Goal: Task Accomplishment & Management: Use online tool/utility

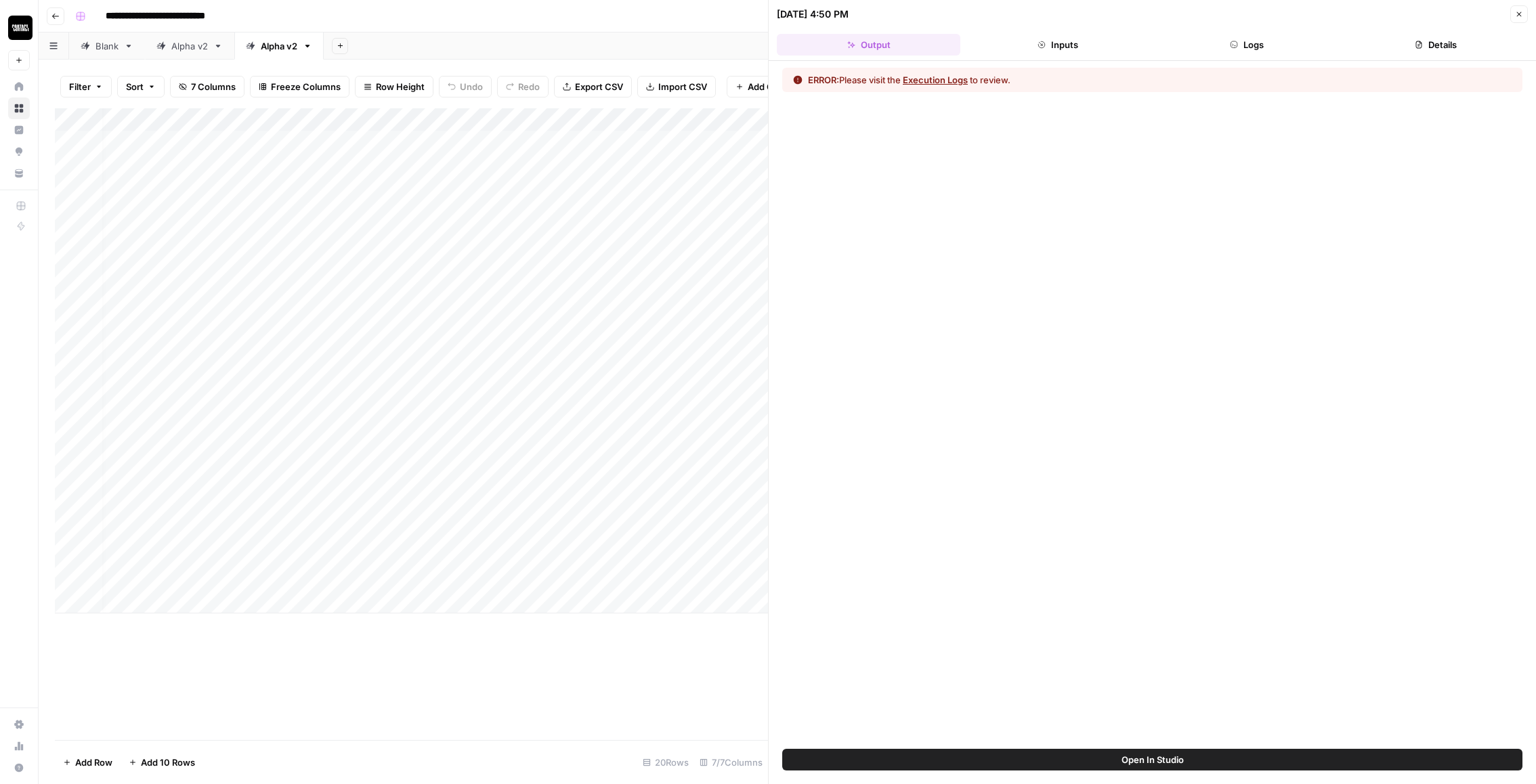
click at [1516, 20] on button "Close" at bounding box center [1519, 14] width 18 height 18
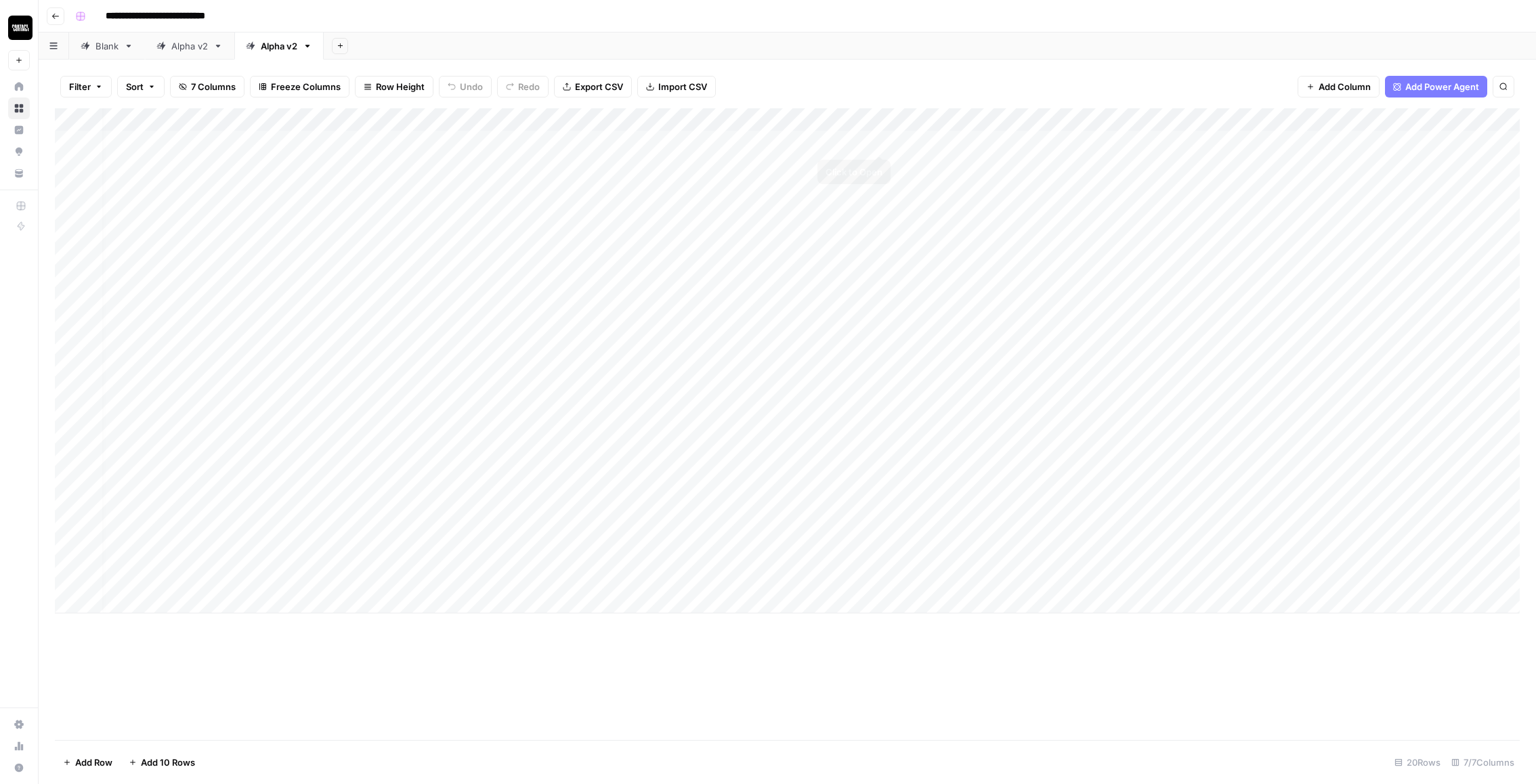
click at [878, 142] on div "Add Column" at bounding box center [787, 361] width 1465 height 505
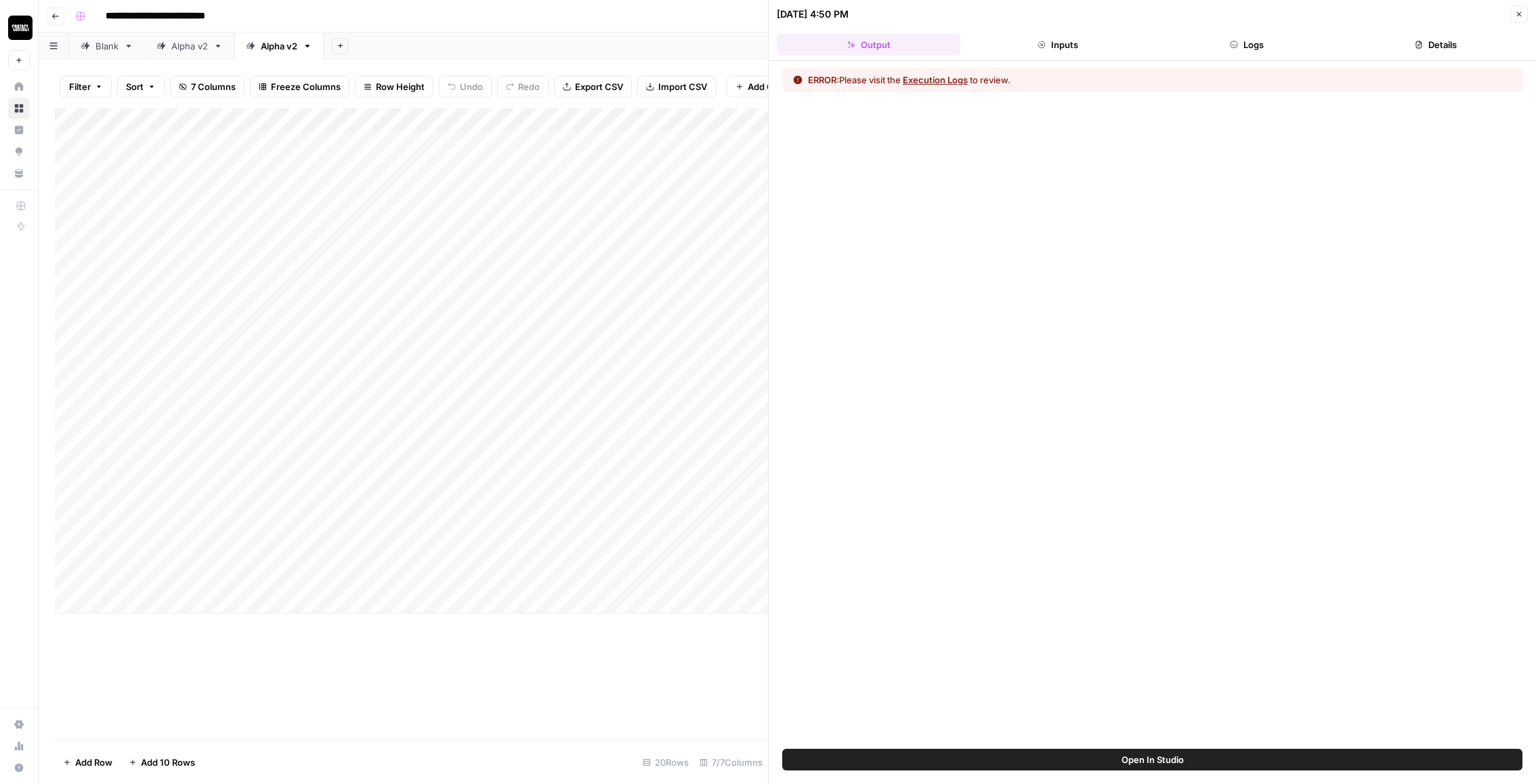
click at [1245, 22] on div "[DATE] 4:50 PM Close" at bounding box center [1152, 14] width 752 height 18
click at [1241, 48] on button "Logs" at bounding box center [1247, 45] width 184 height 22
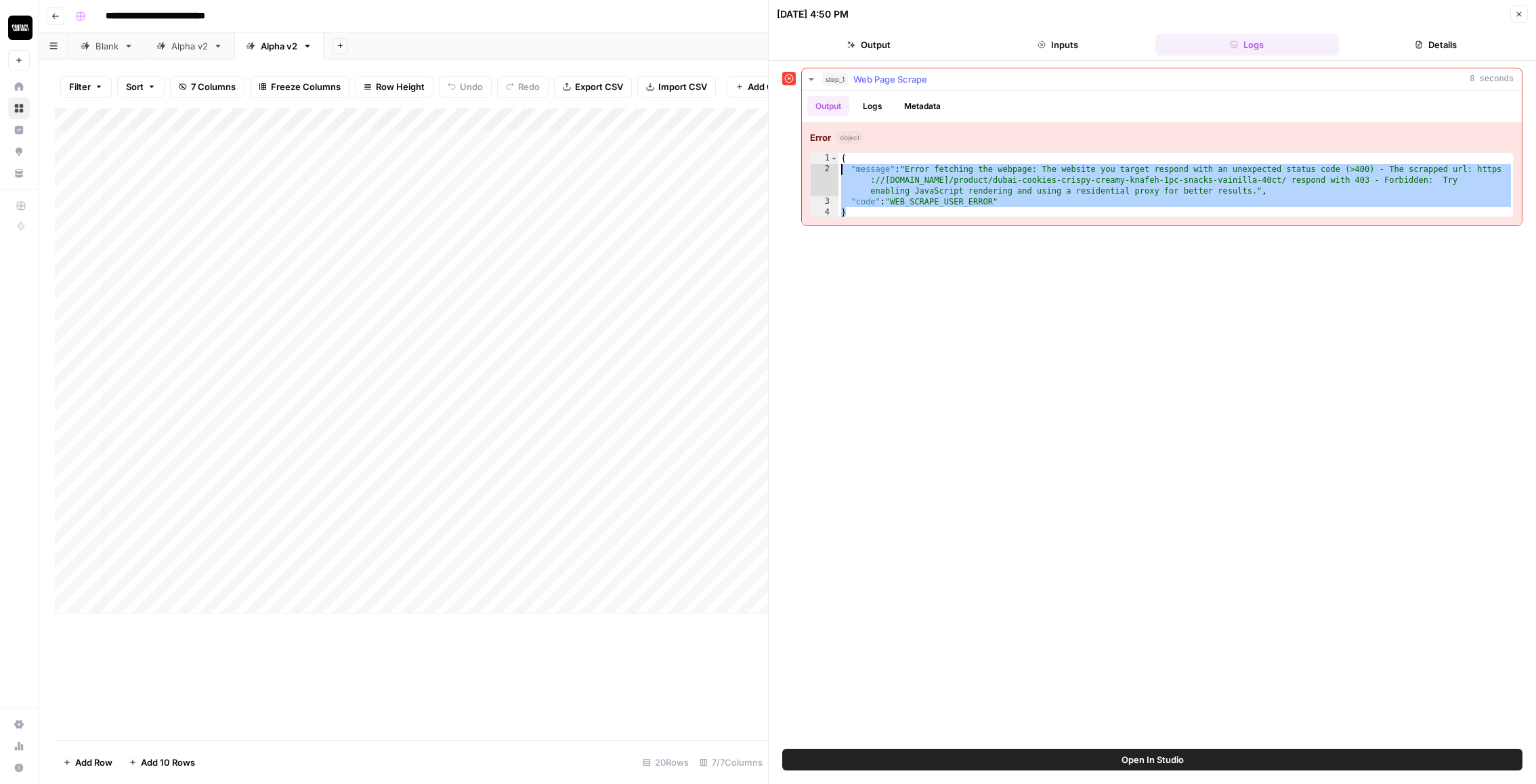
drag, startPoint x: 991, startPoint y: 213, endPoint x: 813, endPoint y: 165, distance: 184.4
click at [813, 165] on div "* 1 2 3 4 { "message" : "Error fetching the webpage: The website you target res…" at bounding box center [1162, 184] width 704 height 65
type textarea "**********"
click at [1528, 18] on header "[DATE] 4:50 PM Close Output Inputs Logs Details" at bounding box center [1152, 30] width 767 height 61
click at [1521, 18] on icon "button" at bounding box center [1520, 14] width 8 height 8
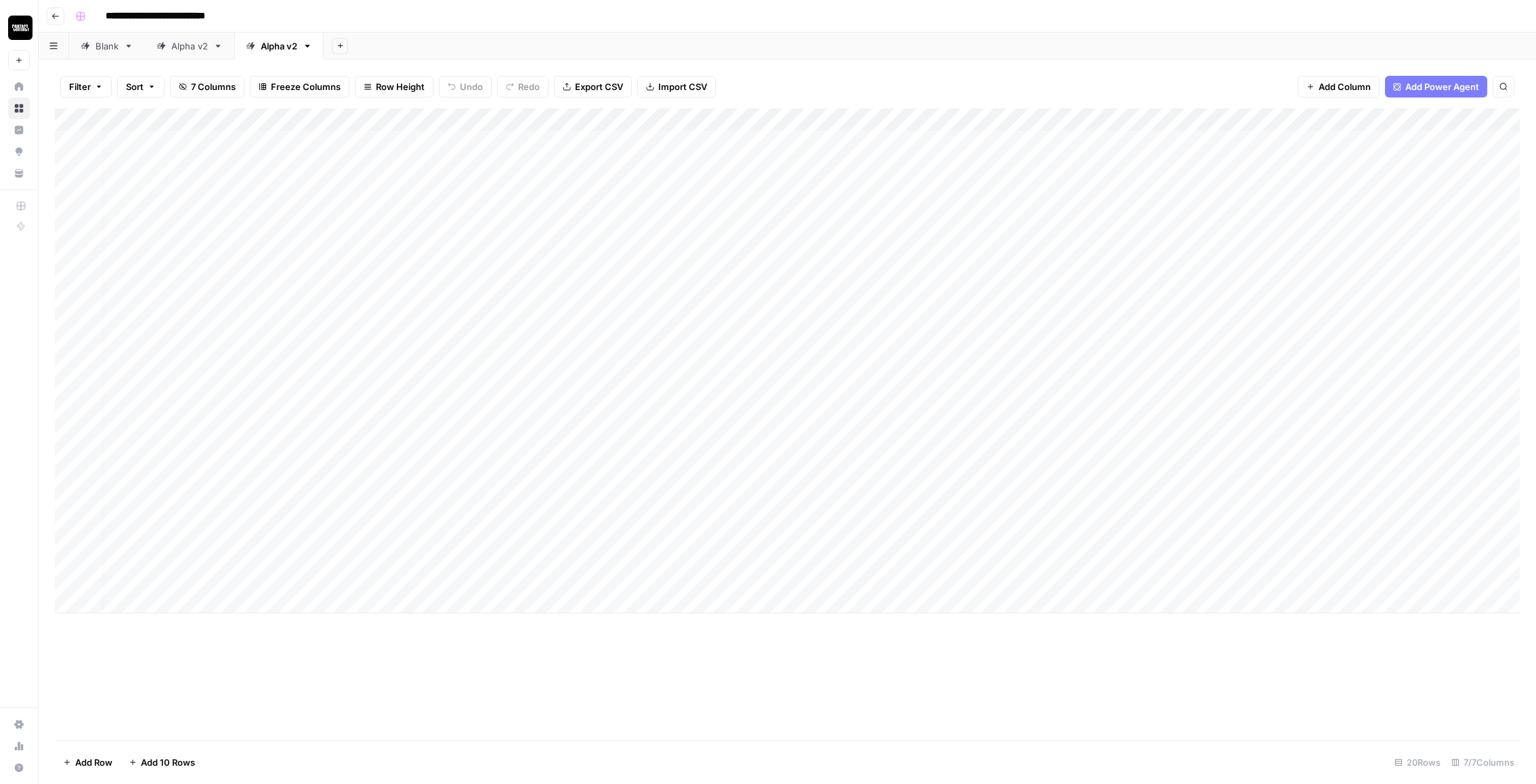
click at [882, 119] on div "Add Column" at bounding box center [787, 361] width 1465 height 505
click at [852, 248] on span "Edit Workflow" at bounding box center [873, 252] width 119 height 13
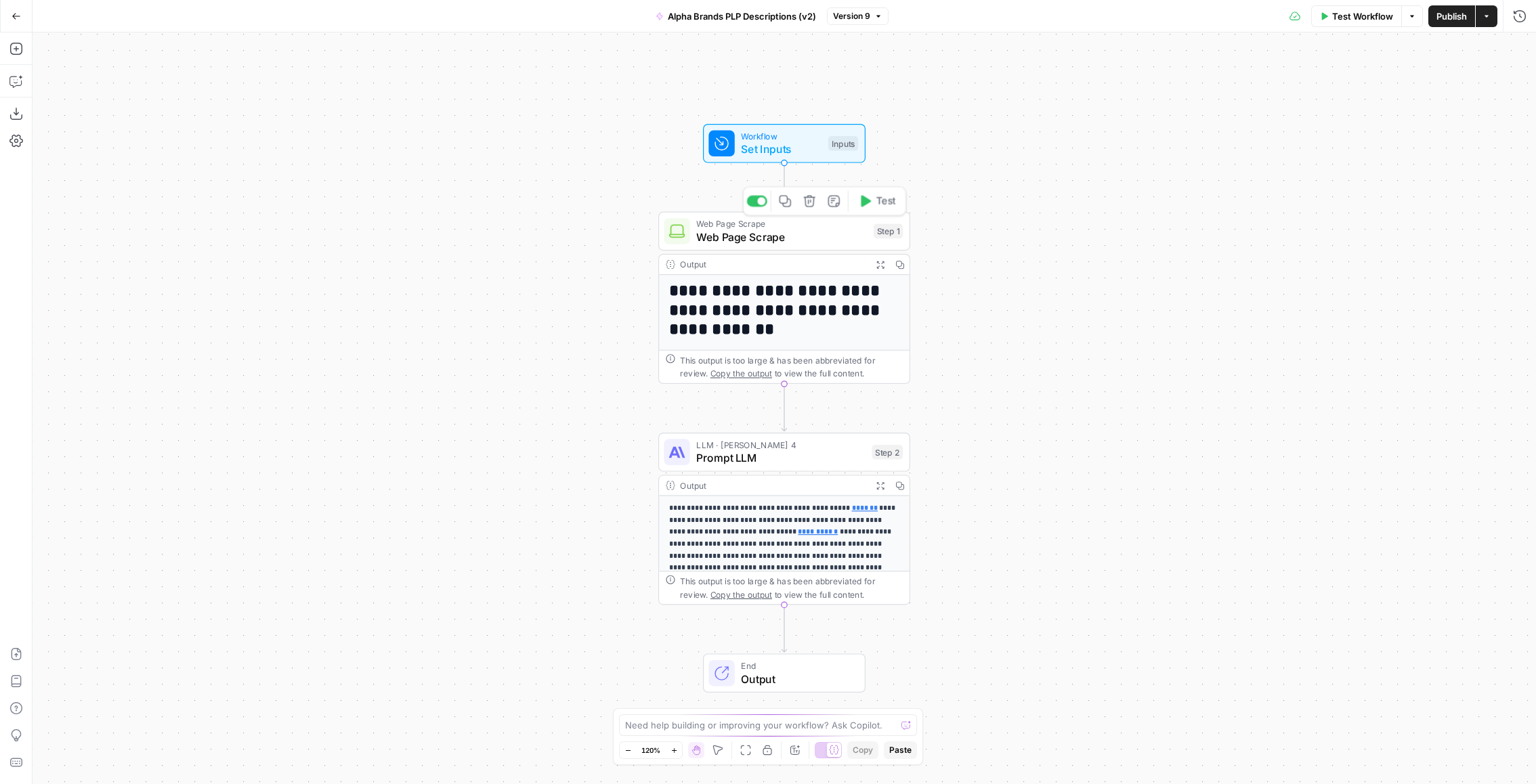
click at [746, 234] on span "Web Page Scrape" at bounding box center [781, 237] width 170 height 16
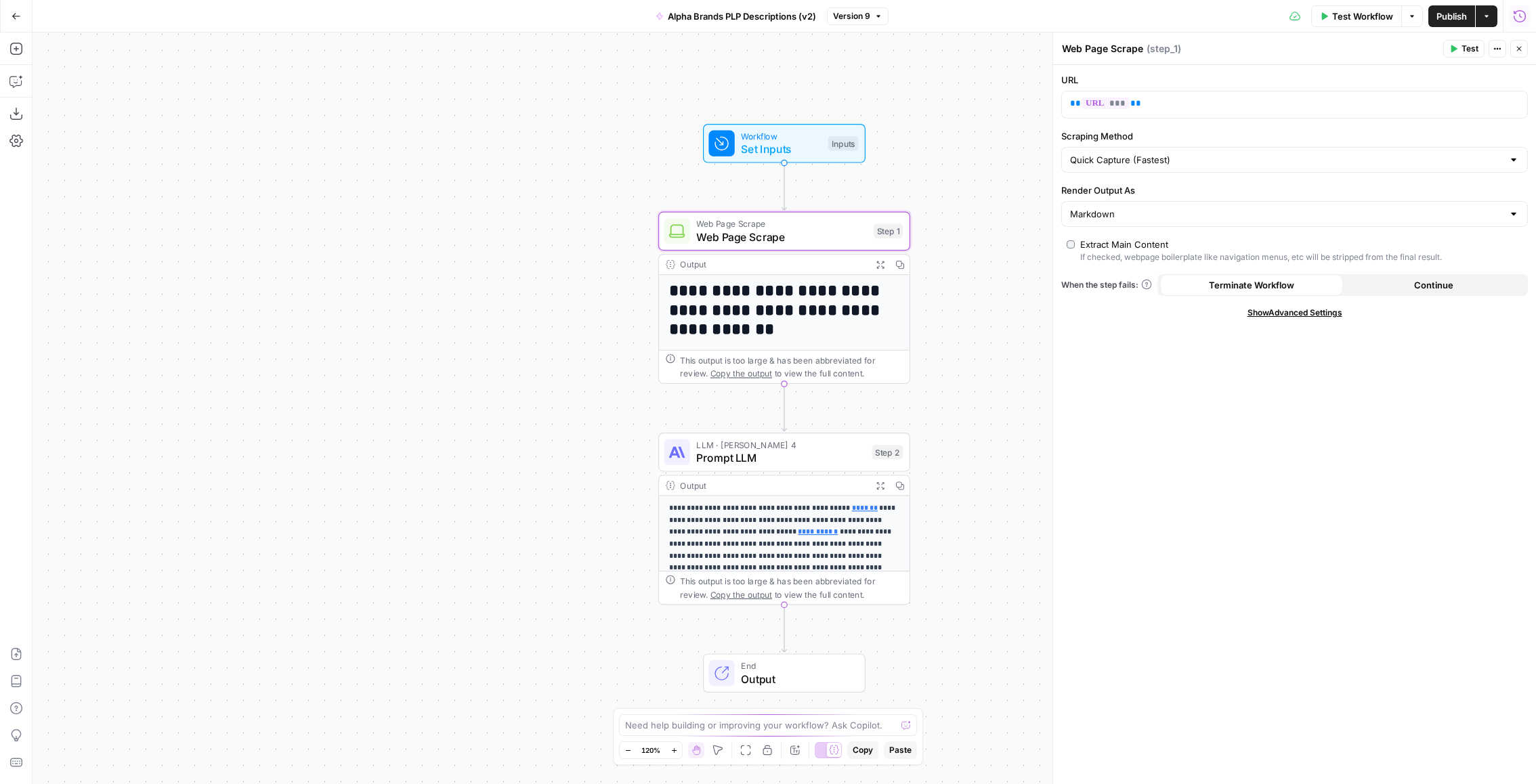
click at [1520, 15] on icon "button" at bounding box center [1520, 16] width 13 height 13
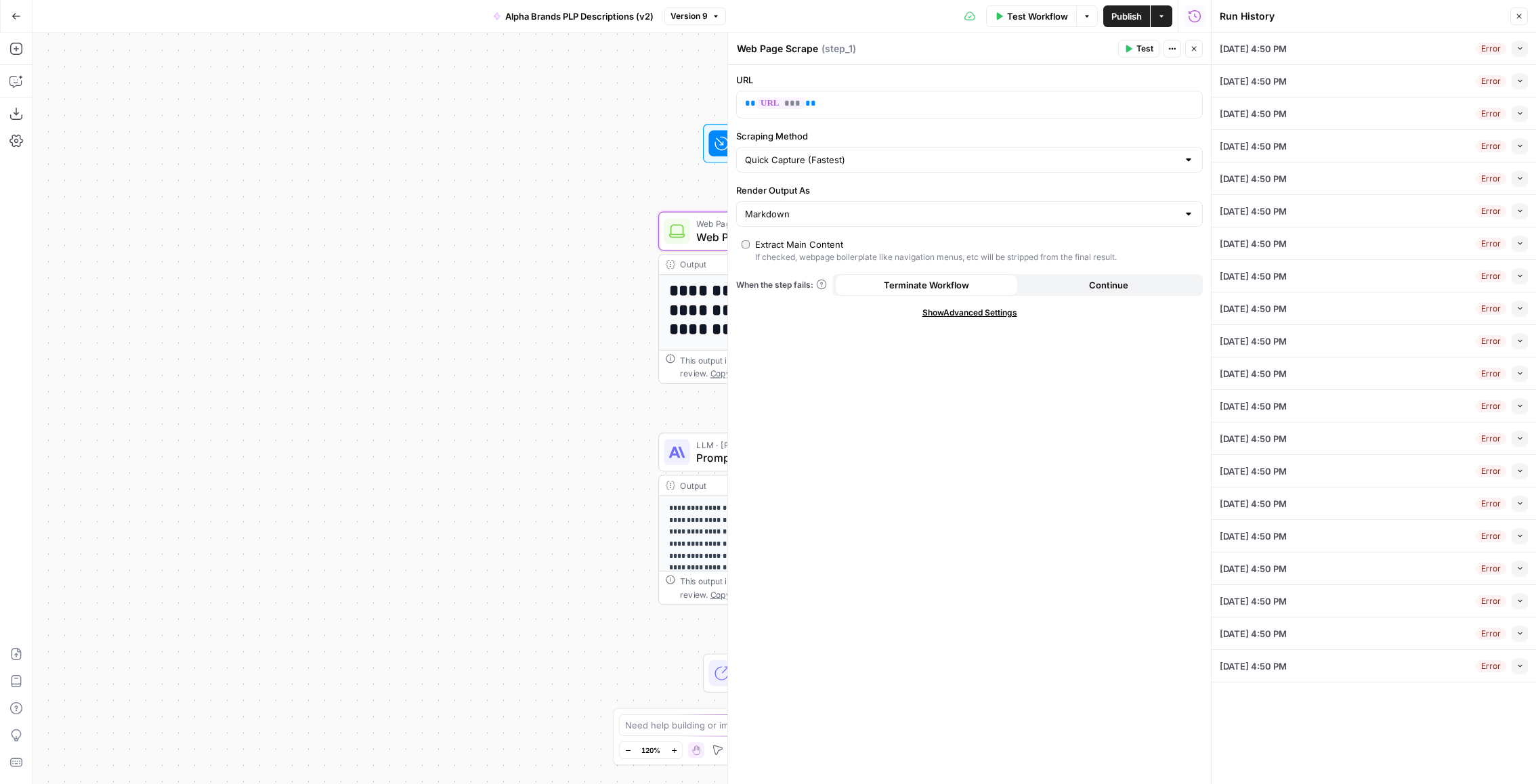
click at [1431, 49] on div "09/02/25 at 4:50 PM Error Collapse" at bounding box center [1374, 48] width 309 height 32
click at [1520, 55] on button "Collapse" at bounding box center [1520, 48] width 16 height 16
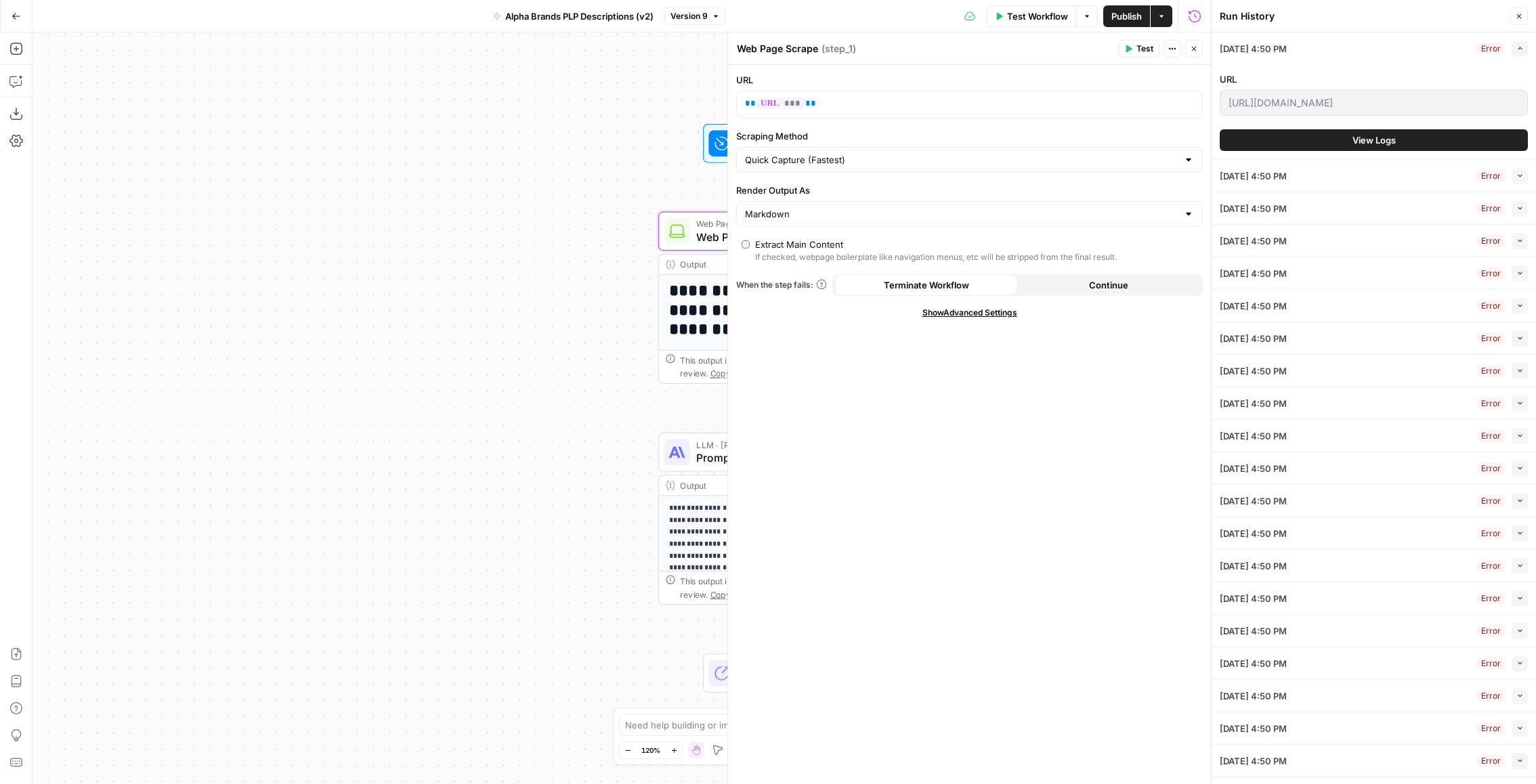
scroll to position [0, 295]
click at [1536, 97] on html "**********" at bounding box center [768, 392] width 1536 height 784
click at [1441, 184] on div "09/02/25 at 4:50 PM Error Collapse" at bounding box center [1374, 176] width 309 height 32
click at [1502, 179] on div "Error" at bounding box center [1491, 176] width 30 height 12
click at [1524, 177] on button "Collapse" at bounding box center [1520, 176] width 16 height 16
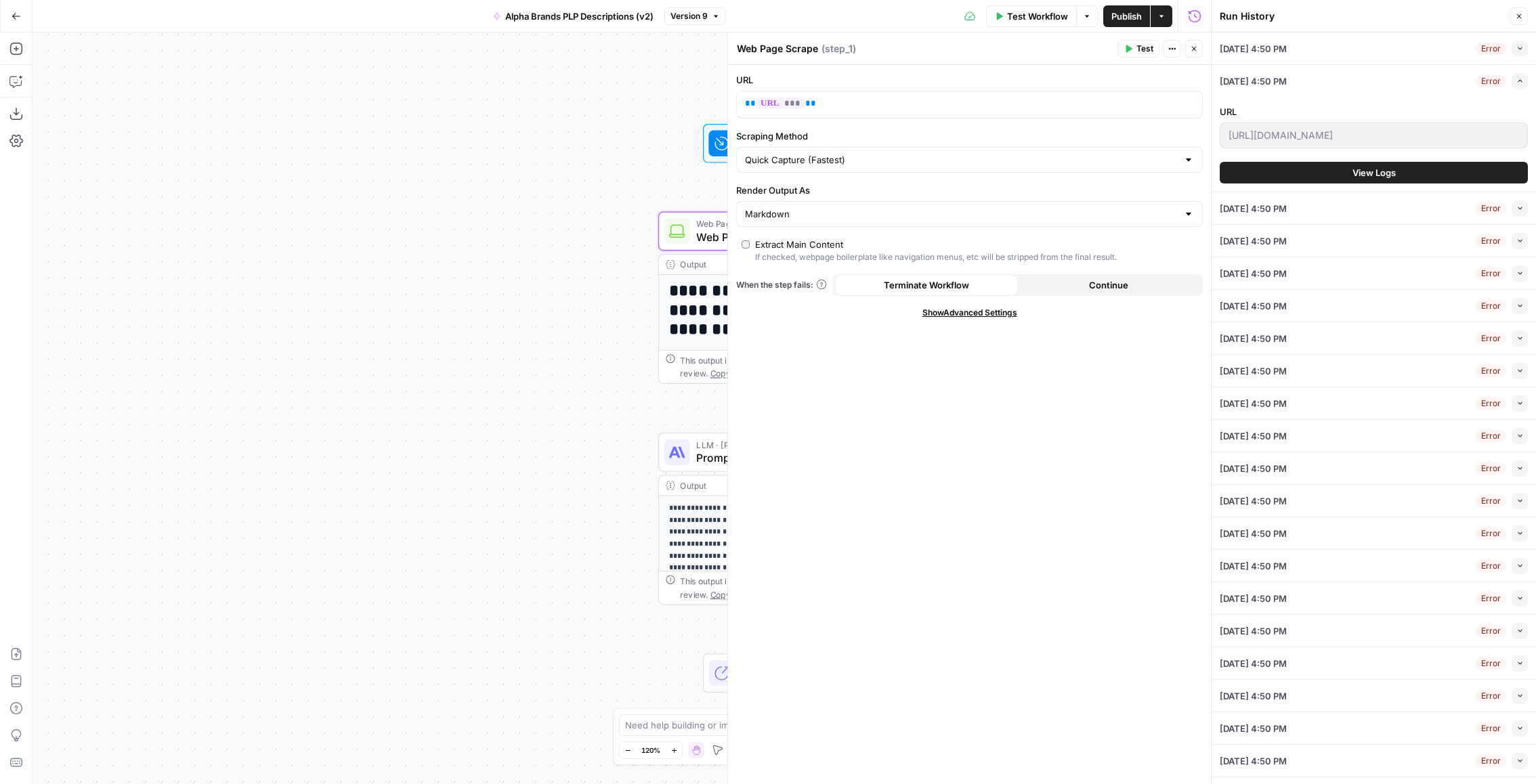
click at [1377, 169] on span "View Logs" at bounding box center [1373, 172] width 43 height 13
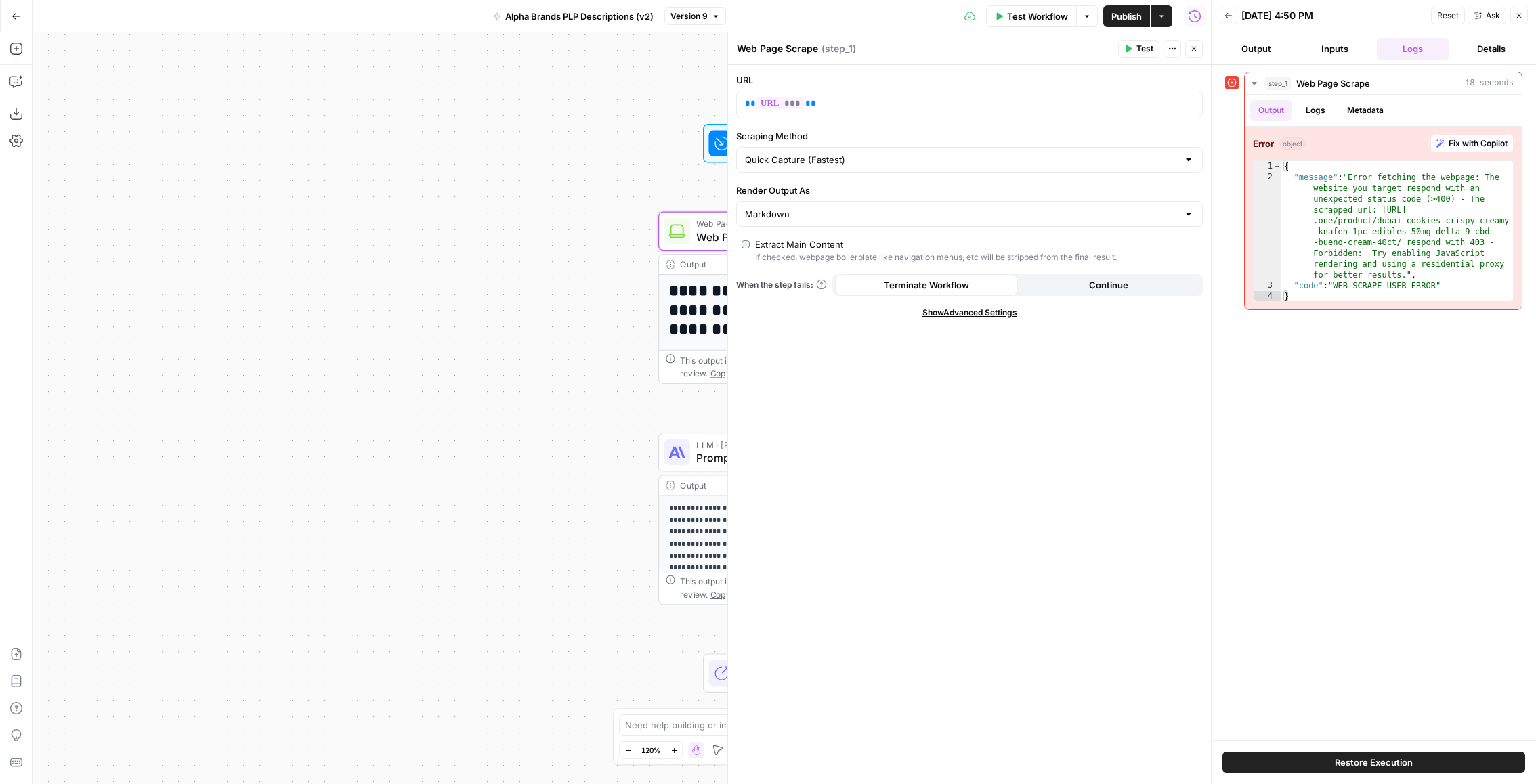
click at [953, 308] on span "Show Advanced Settings" at bounding box center [970, 313] width 95 height 12
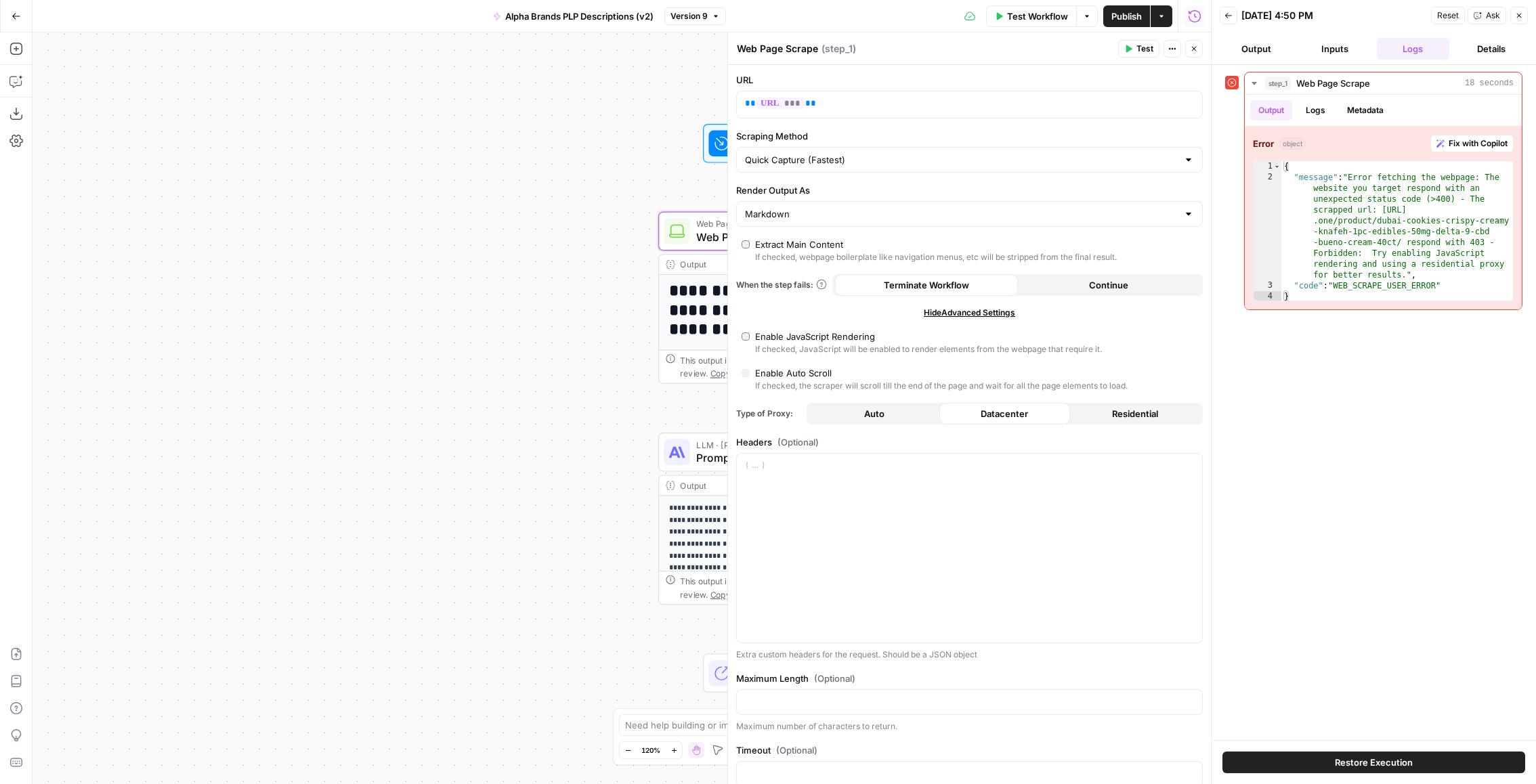
click at [805, 344] on div "If checked, JavaScript will be enabled to render elements from the webpage that…" at bounding box center [929, 350] width 347 height 12
type input "Custom"
click at [1102, 415] on button "Residential" at bounding box center [1135, 414] width 130 height 22
click at [1018, 18] on span "Test Workflow" at bounding box center [1038, 16] width 61 height 13
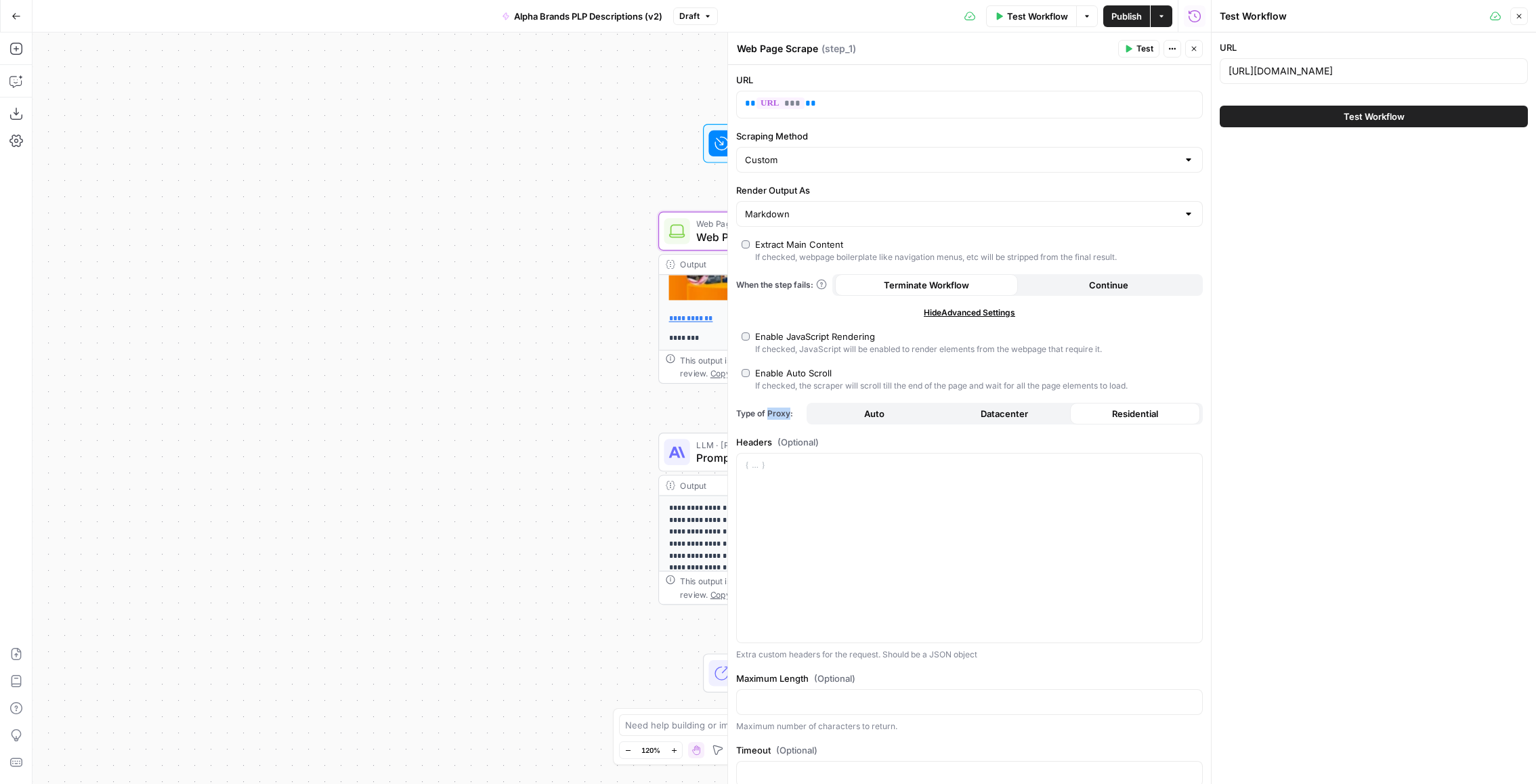
click at [1281, 120] on button "Test Workflow" at bounding box center [1374, 116] width 309 height 22
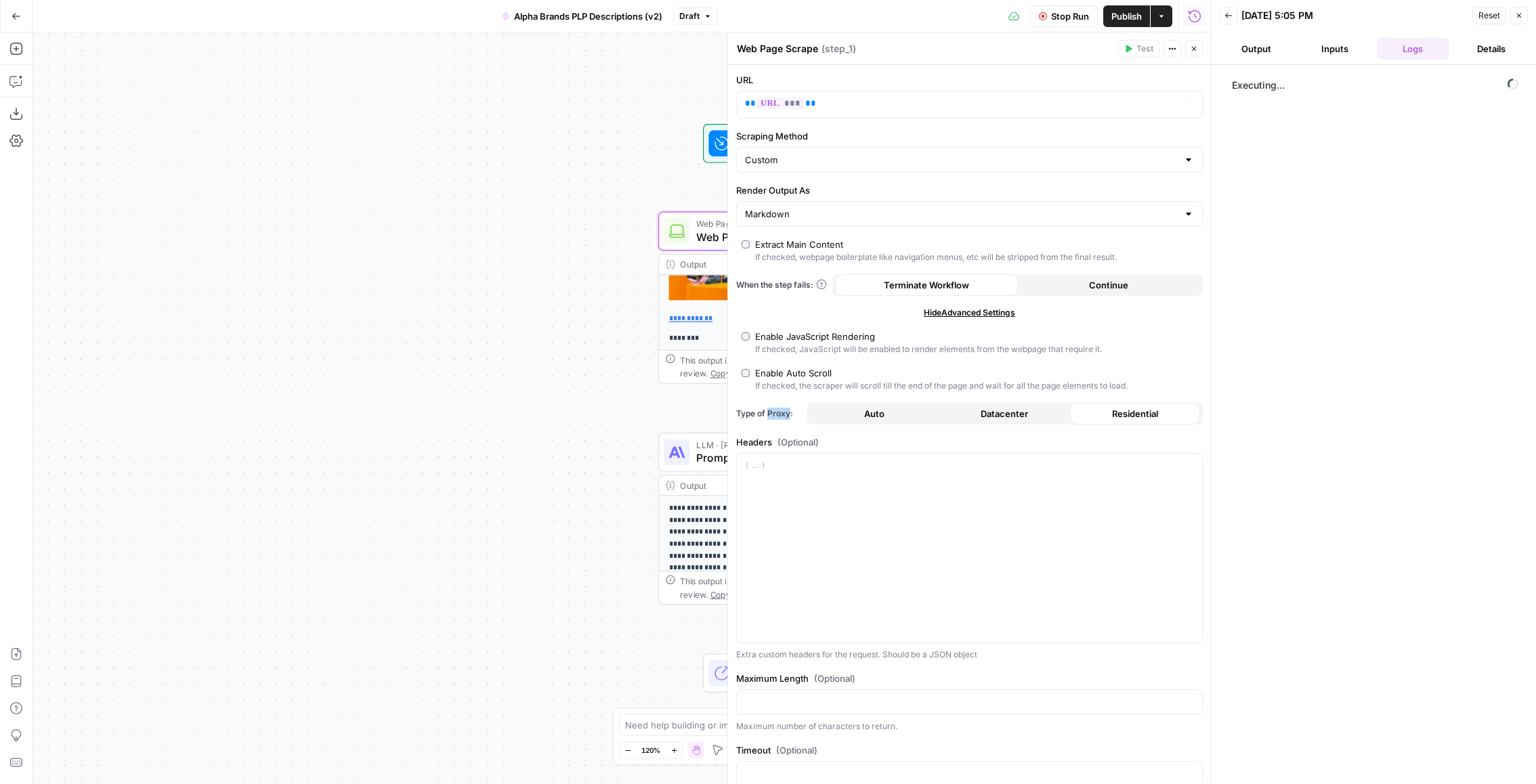
scroll to position [249, 0]
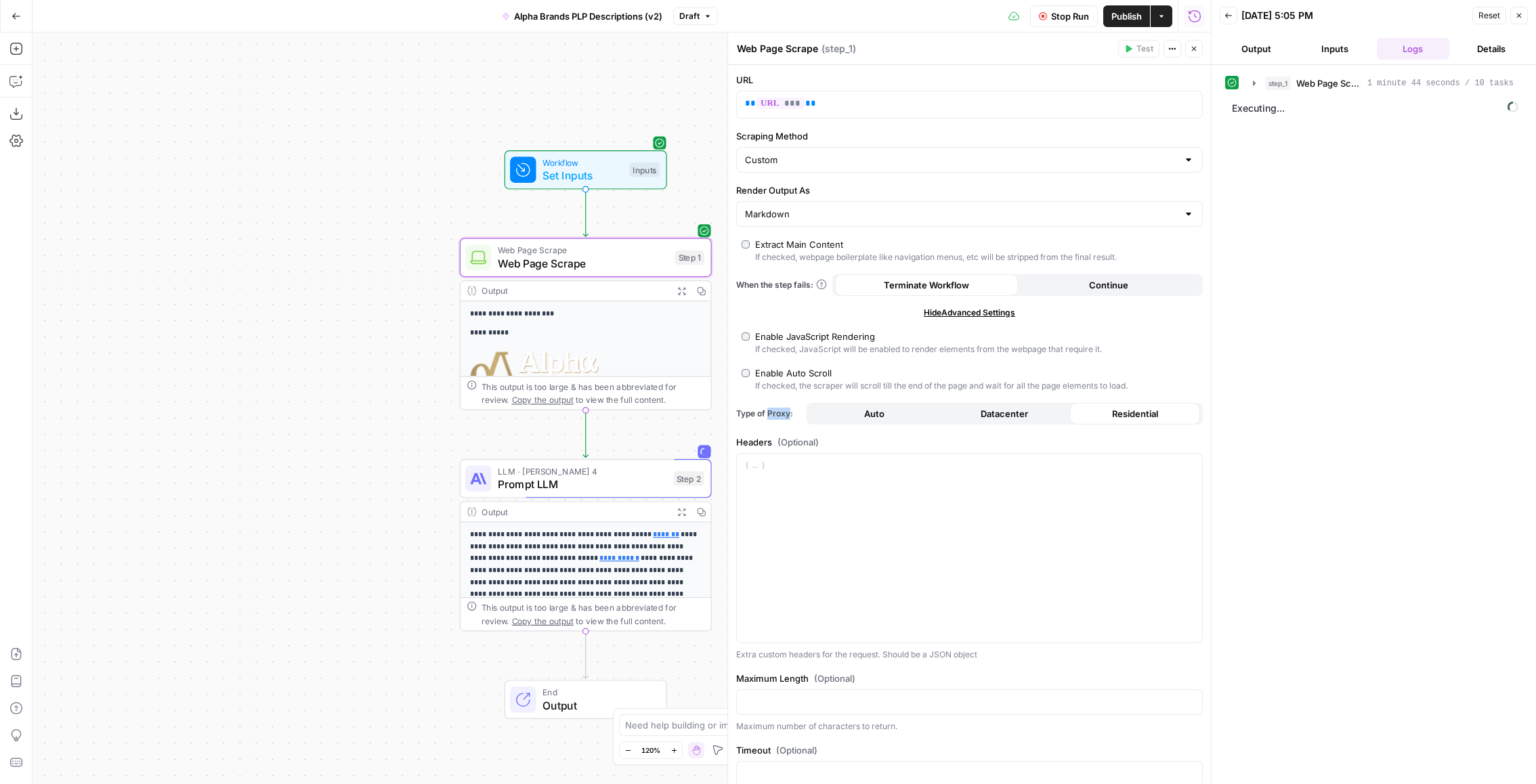
click at [1324, 62] on header "Back 09/02/25 at 5:05 PM Reset Close Output Inputs Logs Details" at bounding box center [1373, 32] width 324 height 65
click at [1313, 83] on span "Web Page Scrape" at bounding box center [1330, 83] width 66 height 13
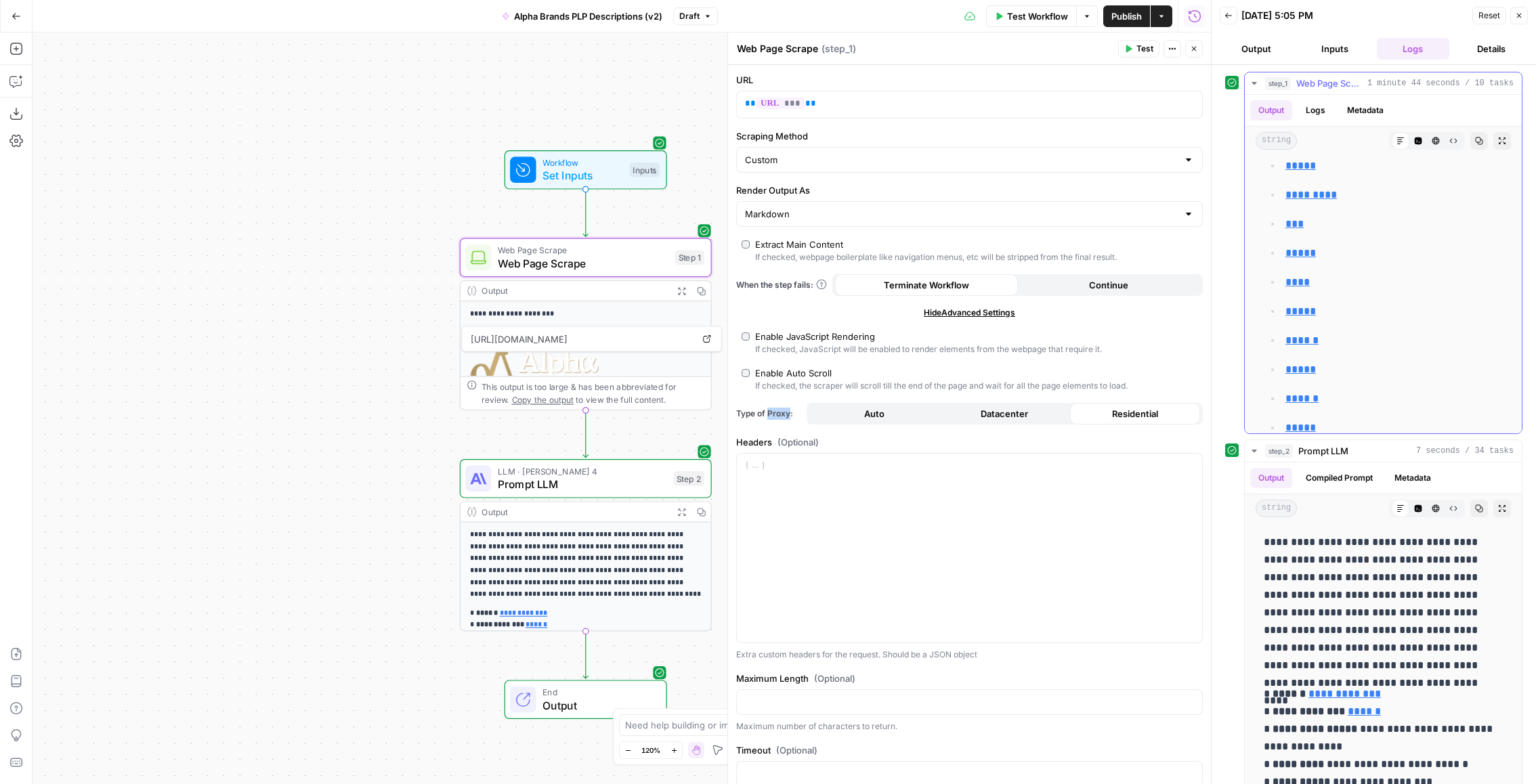
scroll to position [548, 0]
click at [1441, 138] on button "HTML Viewer" at bounding box center [1436, 141] width 18 height 18
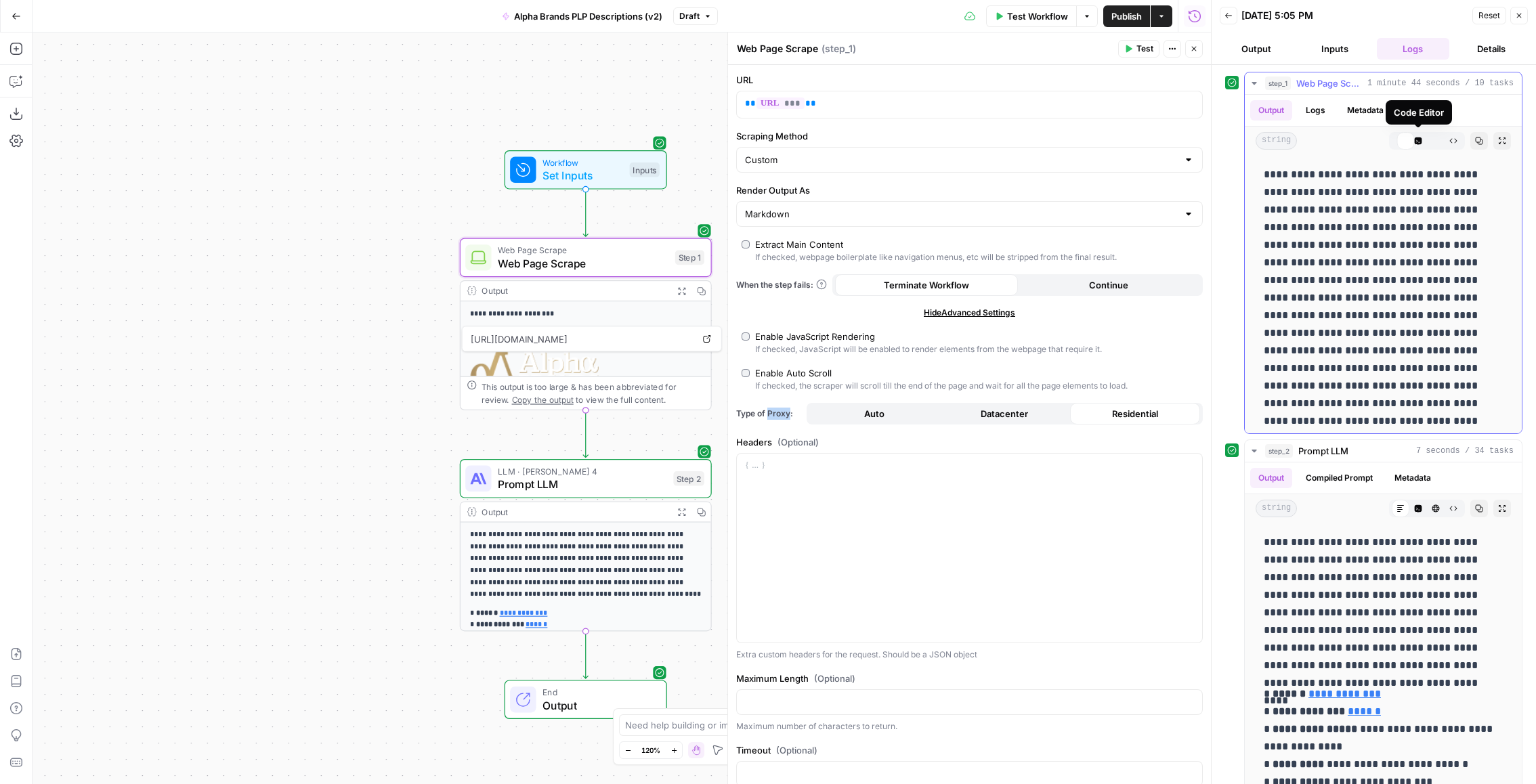
click at [1419, 138] on icon "button" at bounding box center [1419, 141] width 8 height 8
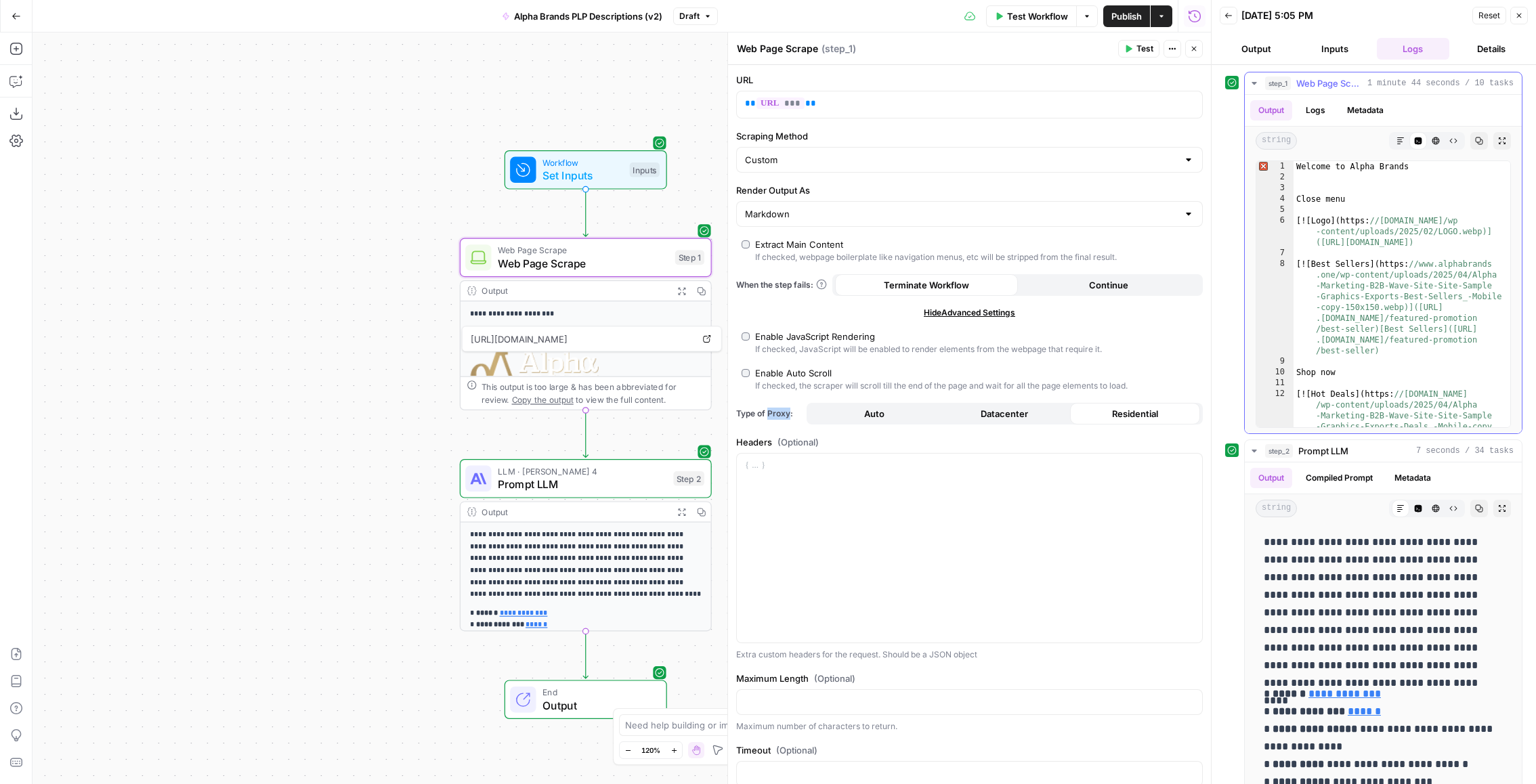
click at [1436, 138] on icon "button" at bounding box center [1437, 141] width 8 height 8
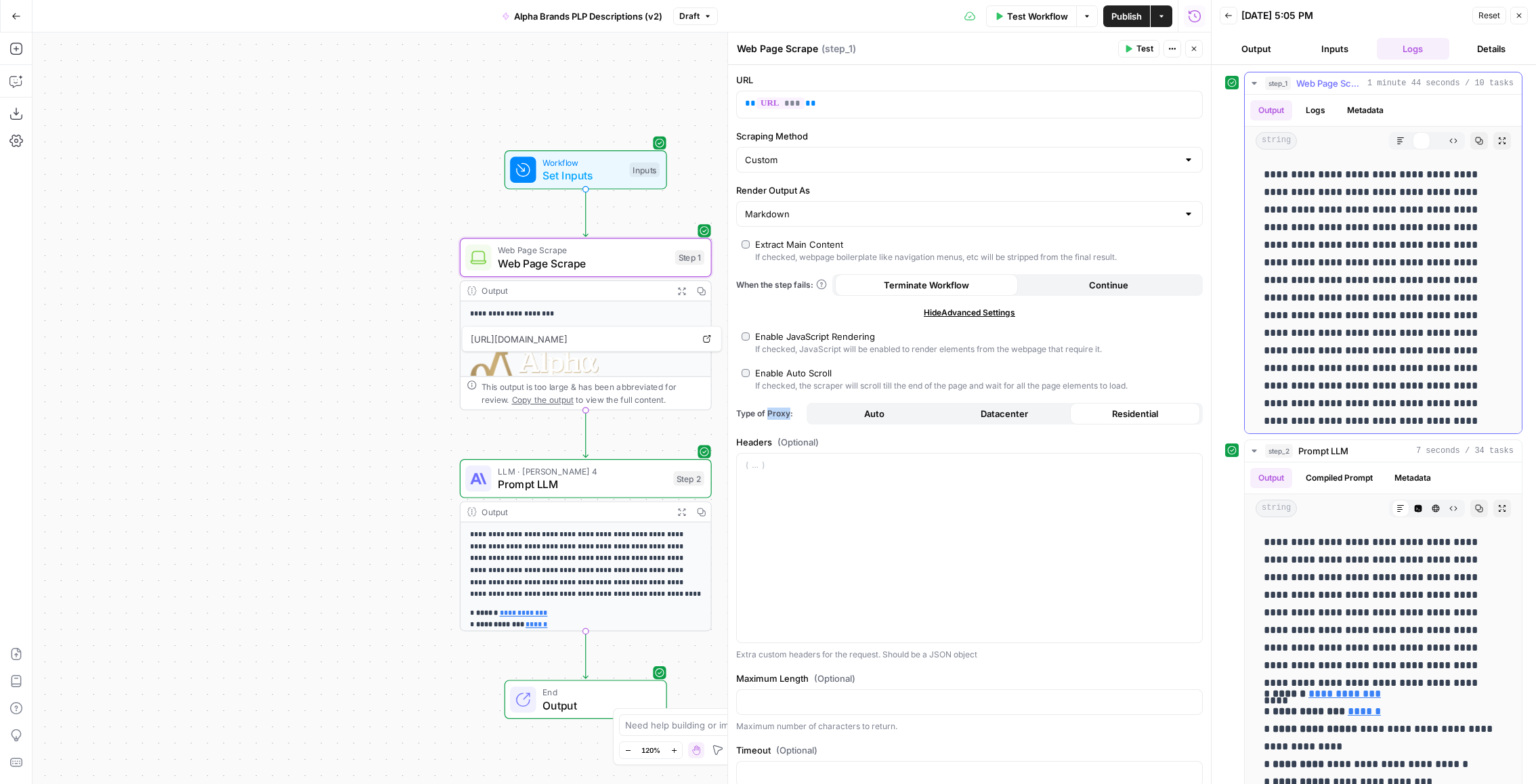
click at [1448, 138] on button "Raw Output" at bounding box center [1453, 141] width 18 height 18
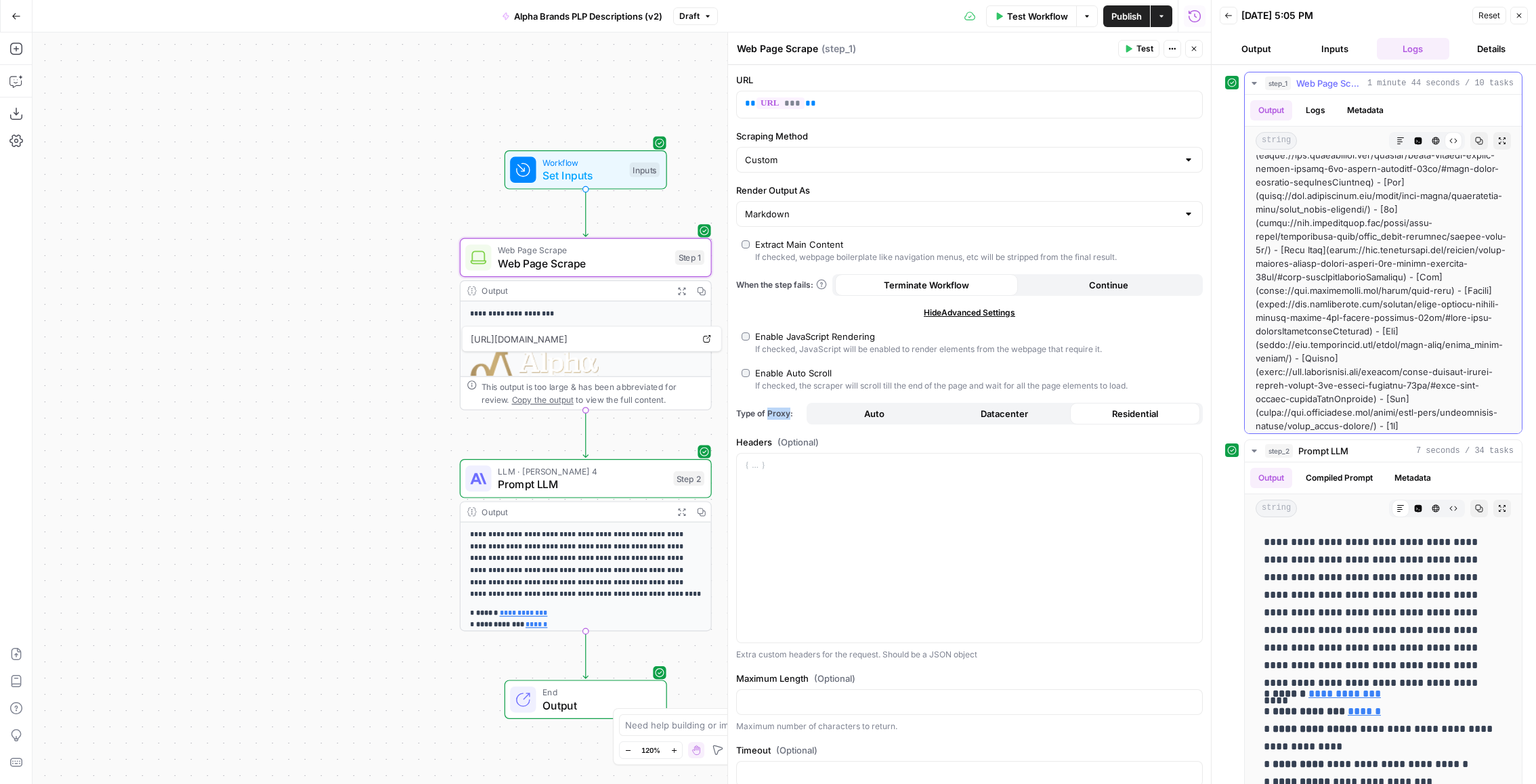
scroll to position [11909, 0]
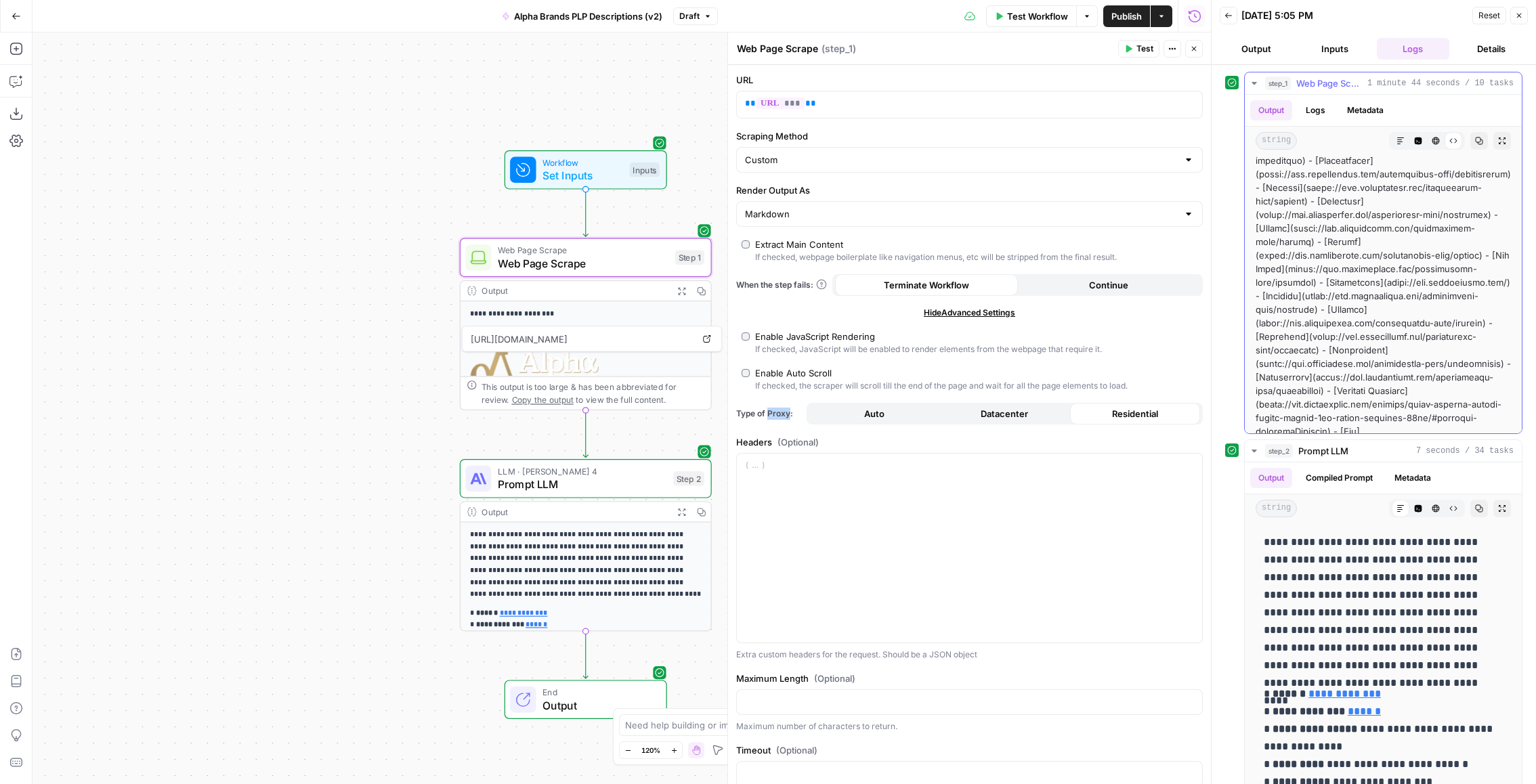
click at [1288, 74] on button "step_1 Web Page Scrape 1 minute 44 seconds / 10 tasks" at bounding box center [1384, 84] width 277 height 22
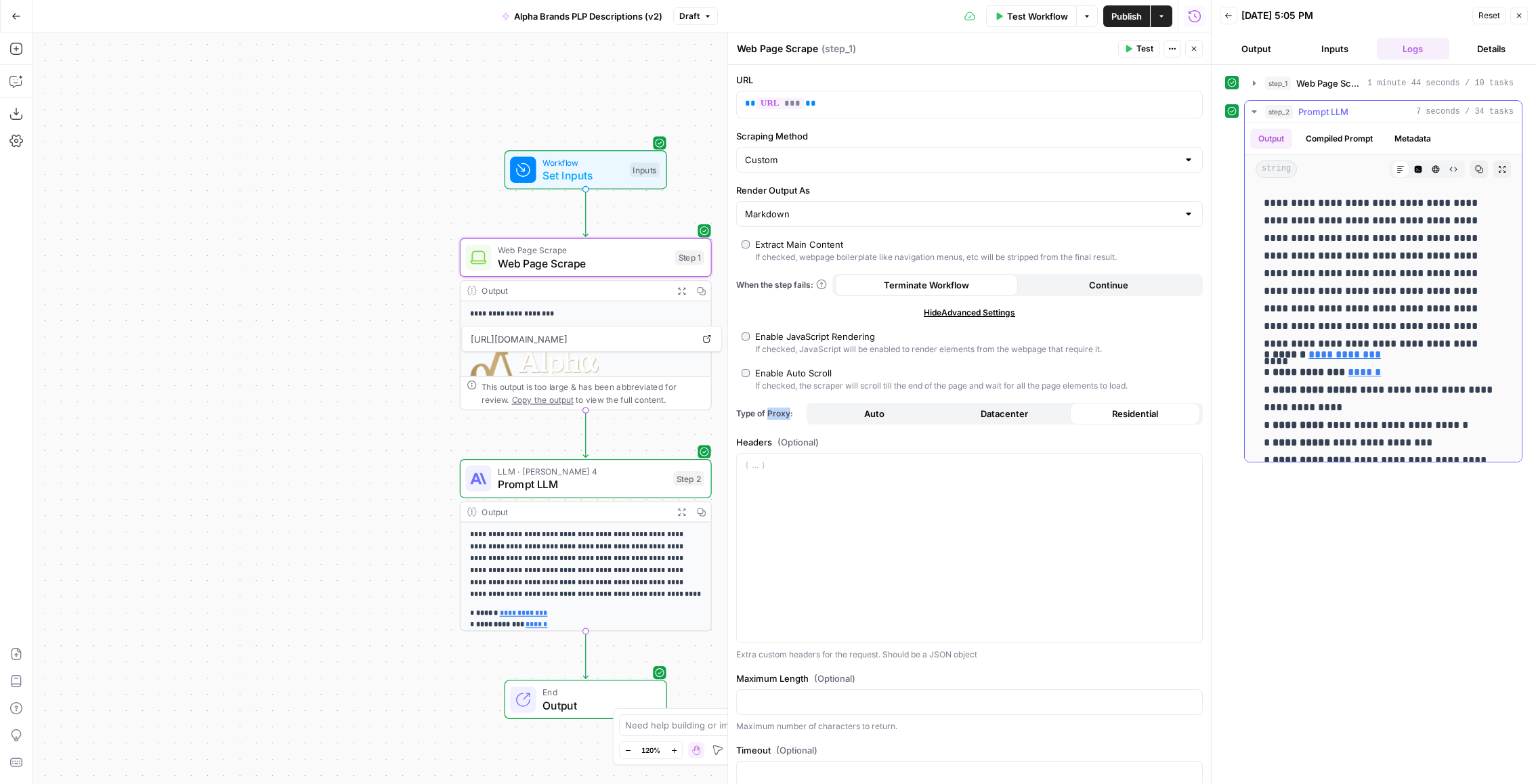
scroll to position [88, 0]
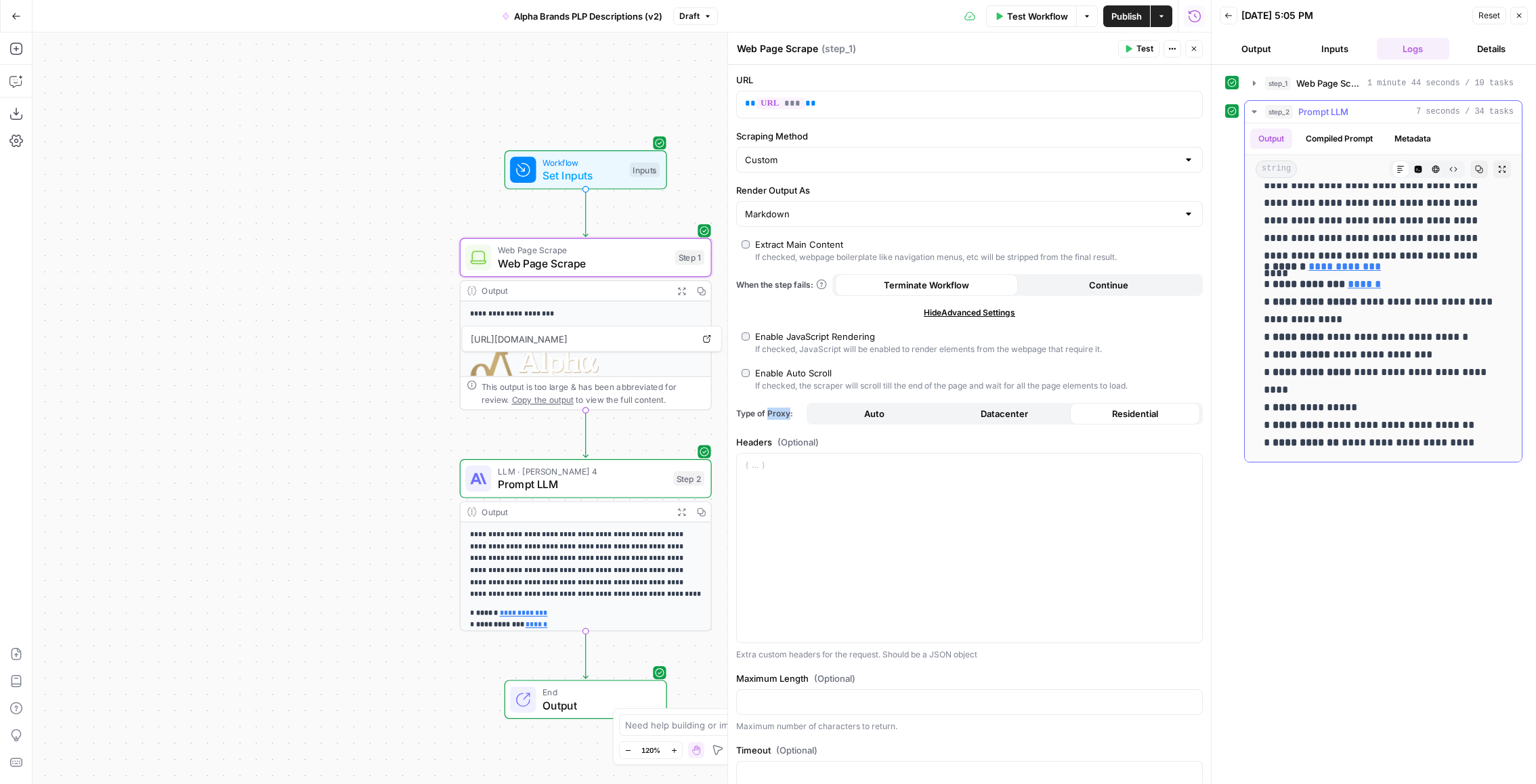
click at [1378, 109] on div "step_2 Prompt LLM 7 seconds / 34 tasks" at bounding box center [1390, 111] width 248 height 13
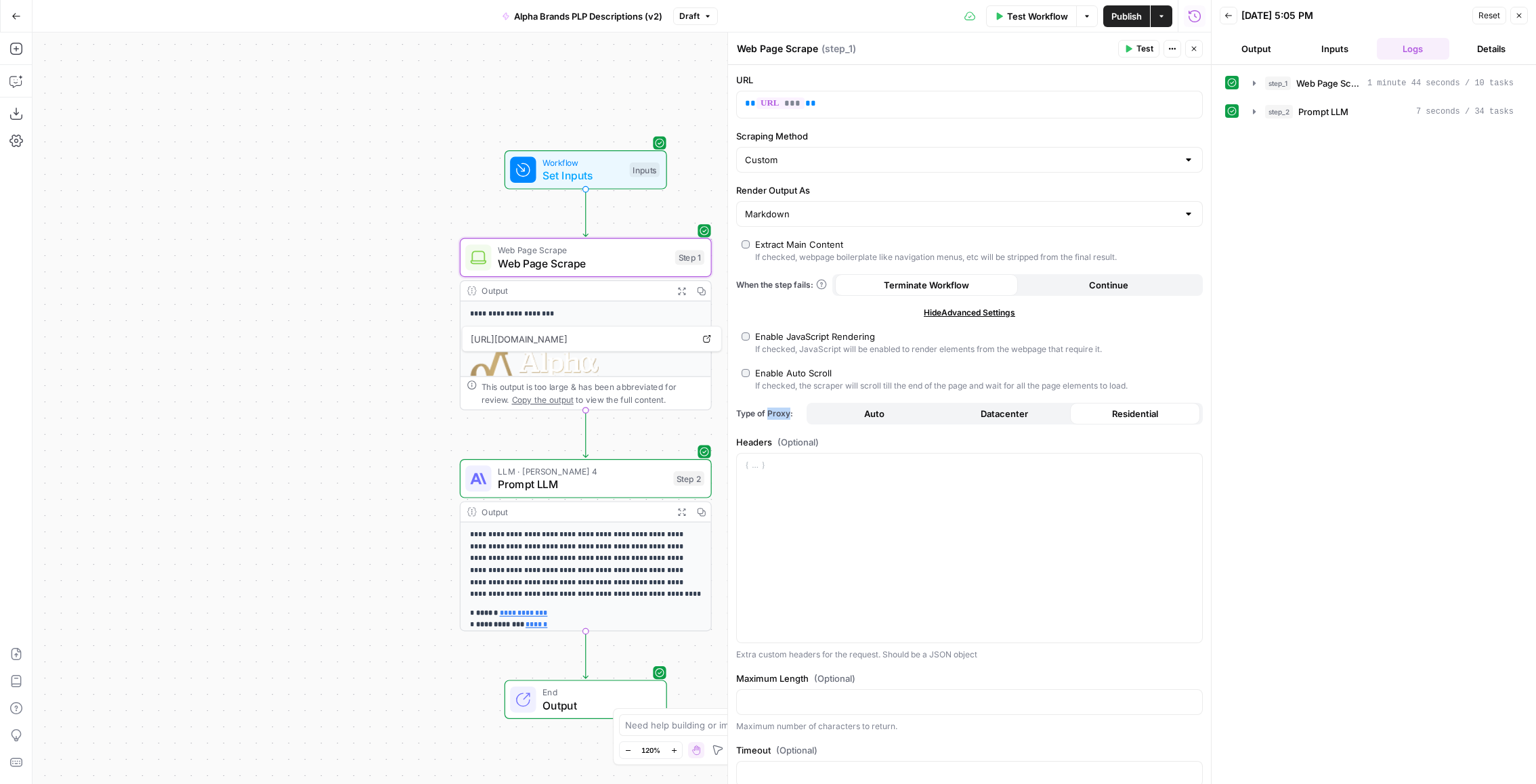
click at [1521, 12] on icon "button" at bounding box center [1520, 16] width 8 height 8
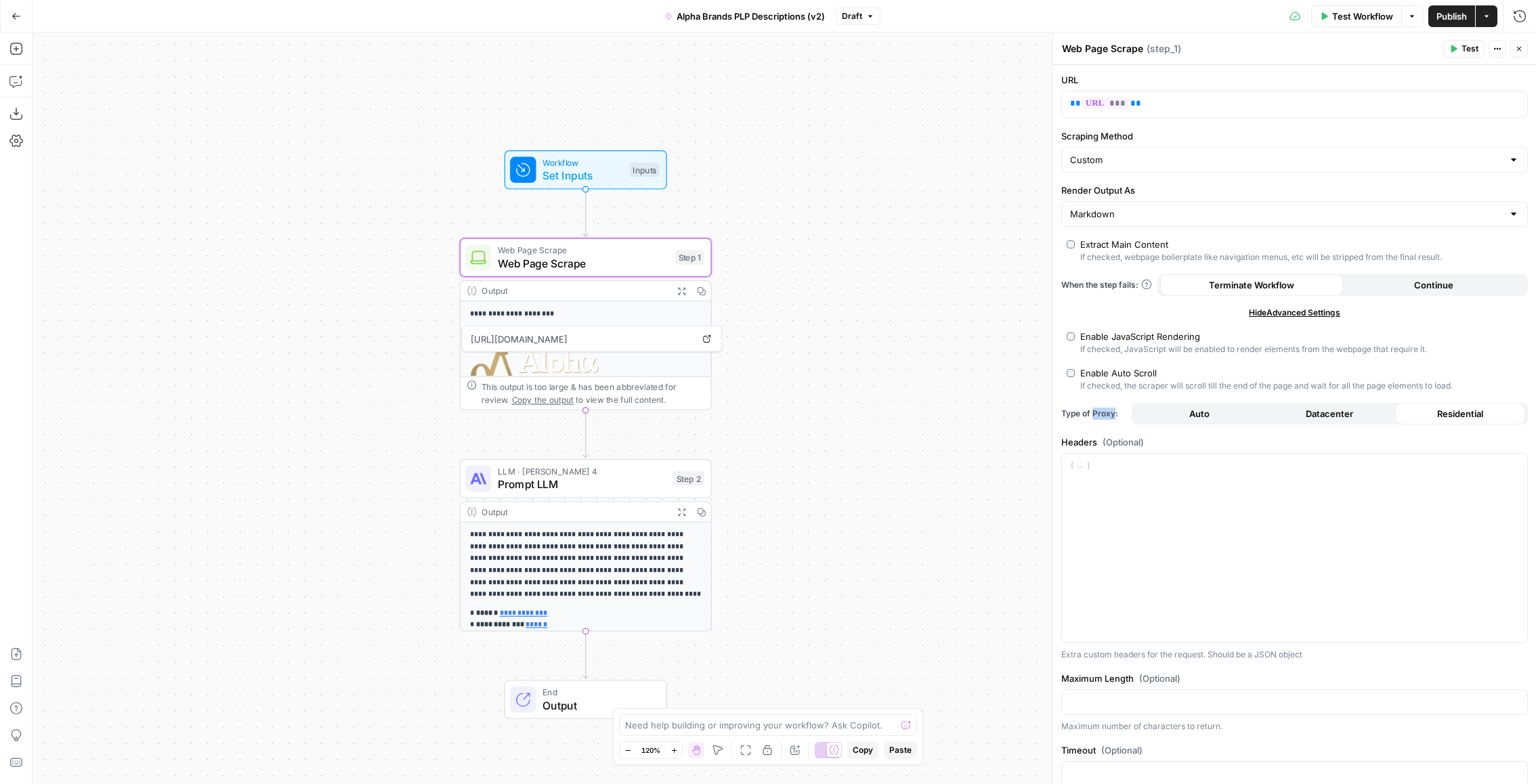
click at [1449, 13] on span "Publish" at bounding box center [1452, 16] width 30 height 13
